Goal: Information Seeking & Learning: Learn about a topic

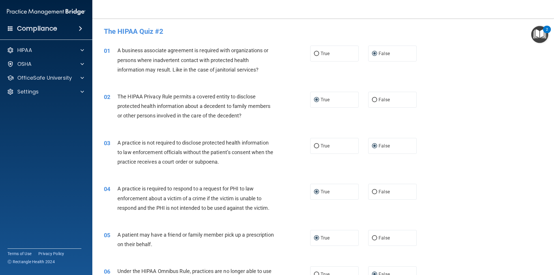
scroll to position [221, 0]
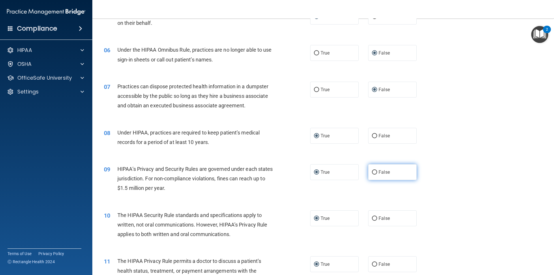
click at [372, 171] on input "False" at bounding box center [374, 172] width 5 height 4
radio input "true"
radio input "false"
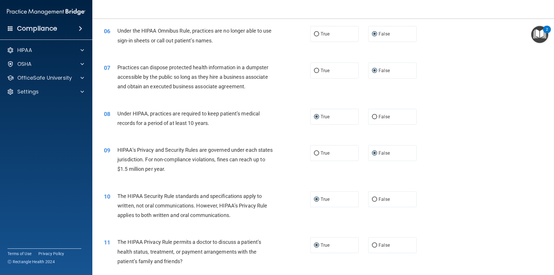
scroll to position [336, 0]
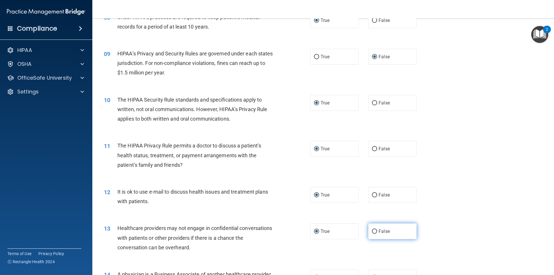
click at [372, 230] on input "False" at bounding box center [374, 231] width 5 height 4
radio input "true"
radio input "false"
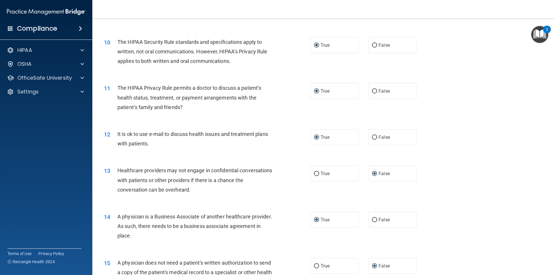
scroll to position [423, 0]
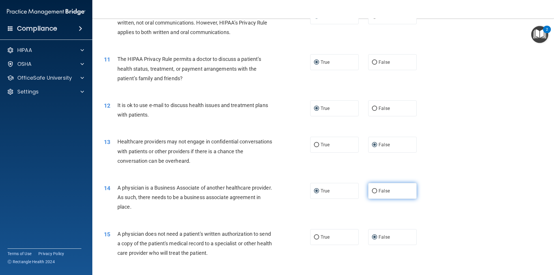
click at [372, 190] on input "False" at bounding box center [374, 191] width 5 height 4
radio input "true"
radio input "false"
click at [314, 236] on input "True" at bounding box center [316, 237] width 5 height 4
radio input "true"
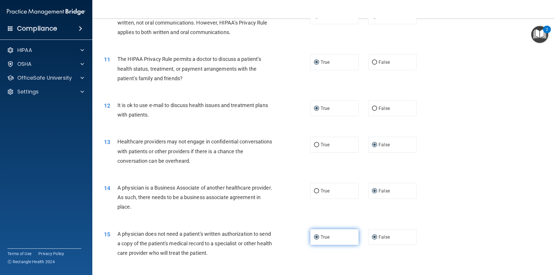
radio input "false"
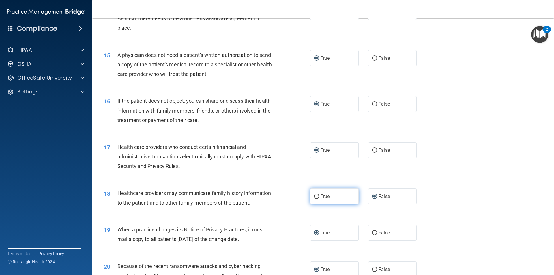
scroll to position [625, 0]
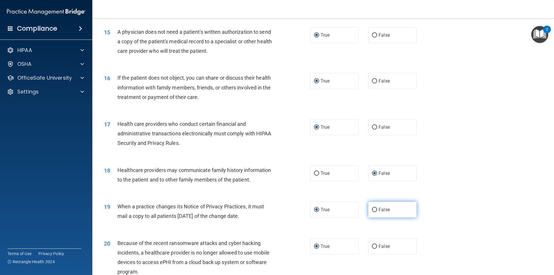
click at [372, 208] on input "False" at bounding box center [374, 210] width 5 height 4
radio input "true"
radio input "false"
click at [372, 245] on input "False" at bounding box center [374, 246] width 5 height 4
radio input "true"
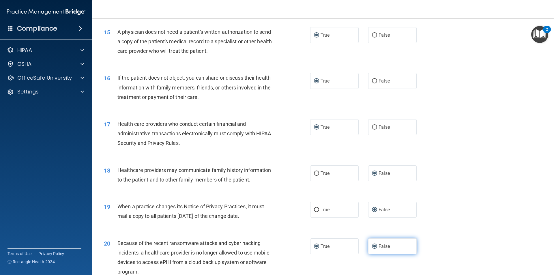
radio input "false"
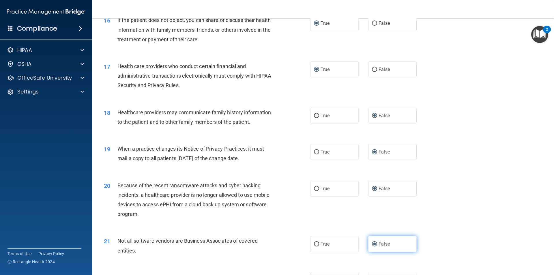
scroll to position [711, 0]
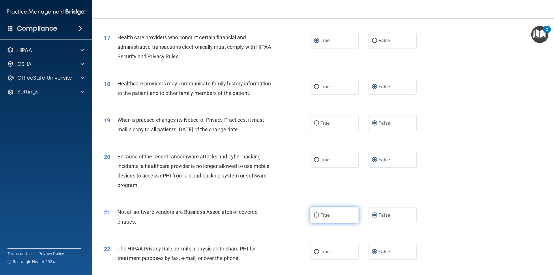
click at [314, 213] on input "True" at bounding box center [316, 215] width 5 height 4
radio input "true"
radio input "false"
click at [315, 251] on input "True" at bounding box center [316, 252] width 5 height 4
radio input "true"
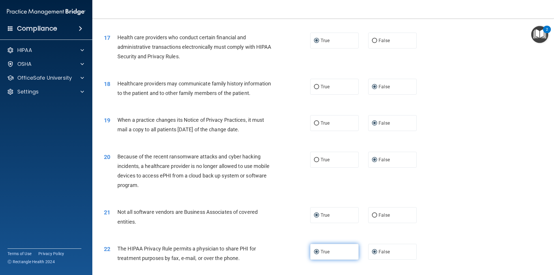
radio input "false"
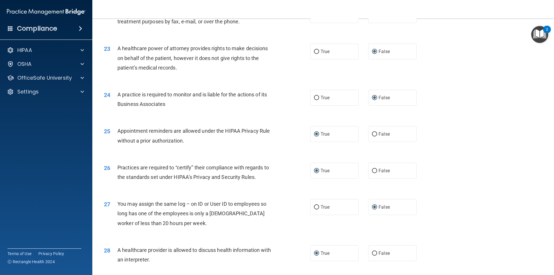
scroll to position [971, 0]
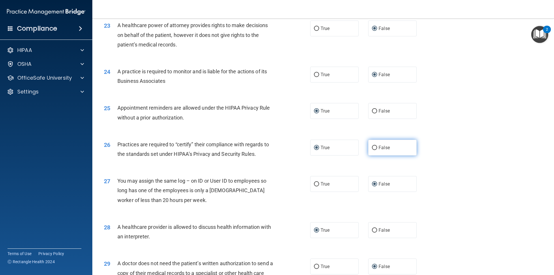
click at [372, 148] on input "False" at bounding box center [374, 148] width 5 height 4
radio input "true"
radio input "false"
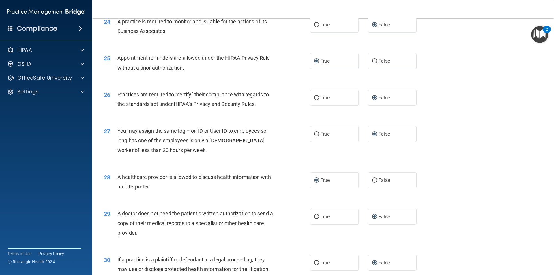
scroll to position [1028, 0]
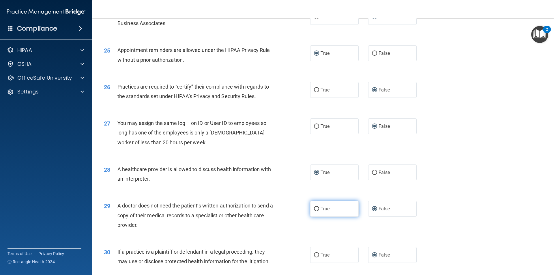
click at [314, 207] on input "True" at bounding box center [316, 209] width 5 height 4
radio input "true"
radio input "false"
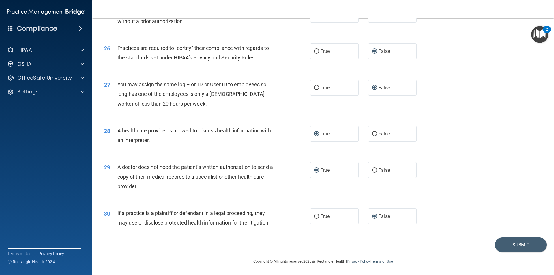
scroll to position [1067, 0]
click at [315, 215] on input "True" at bounding box center [316, 216] width 5 height 4
radio input "true"
radio input "false"
click at [505, 244] on button "Submit" at bounding box center [520, 244] width 52 height 15
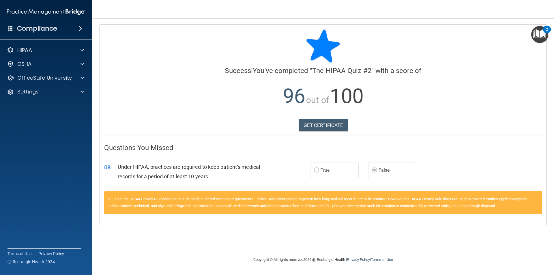
click at [238, 237] on div "Calculating your score.... Success! You've completed " The HIPAA Quiz #2 " with…" at bounding box center [323, 137] width 438 height 226
click at [81, 63] on span at bounding box center [81, 64] width 3 height 7
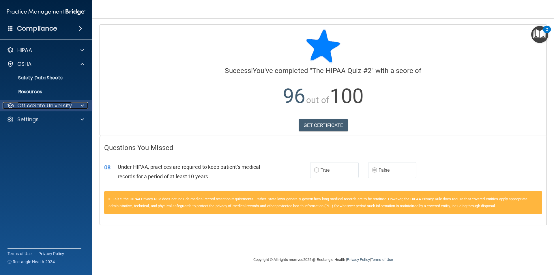
click at [82, 105] on span at bounding box center [81, 105] width 3 height 7
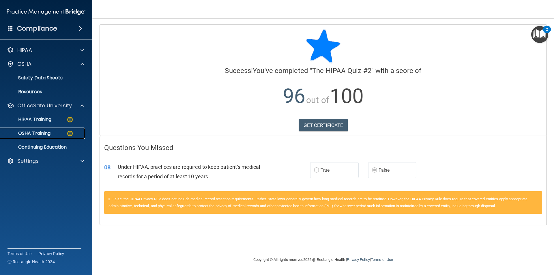
click at [45, 133] on p "OSHA Training" at bounding box center [27, 133] width 47 height 6
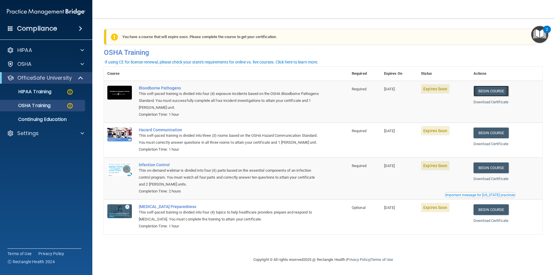
click at [489, 92] on link "Begin Course" at bounding box center [490, 91] width 35 height 11
click at [490, 215] on link "Begin Course" at bounding box center [490, 209] width 35 height 11
click at [492, 89] on link "Begin Course" at bounding box center [490, 91] width 35 height 11
click at [489, 134] on link "Begin Course" at bounding box center [490, 132] width 35 height 11
click at [492, 173] on link "Begin Course" at bounding box center [490, 167] width 35 height 11
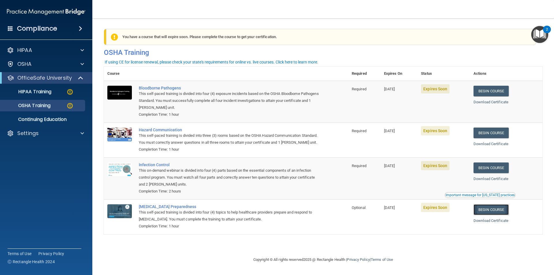
click at [491, 215] on link "Begin Course" at bounding box center [490, 209] width 35 height 11
click at [153, 39] on div "You have a course that will expire soon. Please complete the course to get your…" at bounding box center [321, 37] width 430 height 16
click at [154, 38] on div "You have a course that will expire soon. Please complete the course to get your…" at bounding box center [321, 37] width 430 height 16
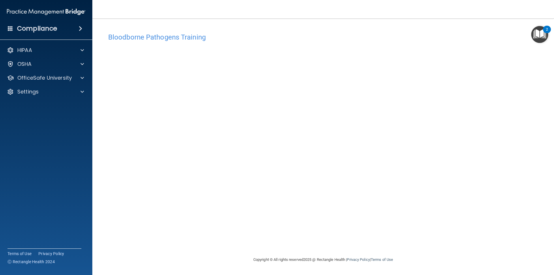
click at [168, 38] on h4 "Bloodborne Pathogens Training" at bounding box center [323, 36] width 430 height 7
click at [81, 78] on span at bounding box center [81, 77] width 3 height 7
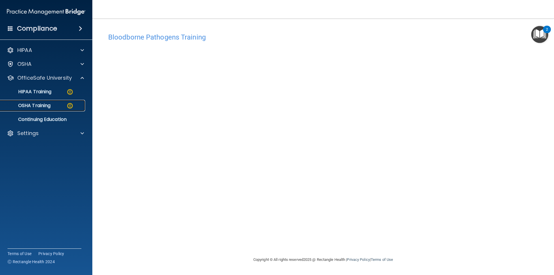
click at [71, 104] on img at bounding box center [69, 105] width 7 height 7
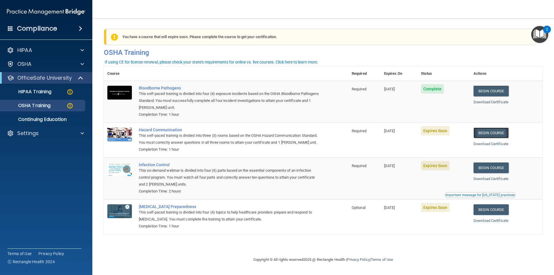
click at [488, 131] on link "Begin Course" at bounding box center [490, 132] width 35 height 11
click at [495, 132] on link "Begin Course" at bounding box center [490, 132] width 35 height 11
click at [492, 173] on link "Begin Course" at bounding box center [490, 167] width 35 height 11
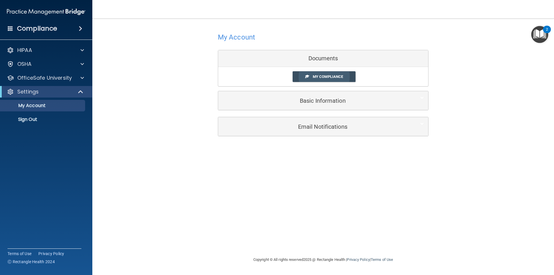
click at [317, 76] on span "My Compliance" at bounding box center [328, 76] width 30 height 4
